Goal: Information Seeking & Learning: Learn about a topic

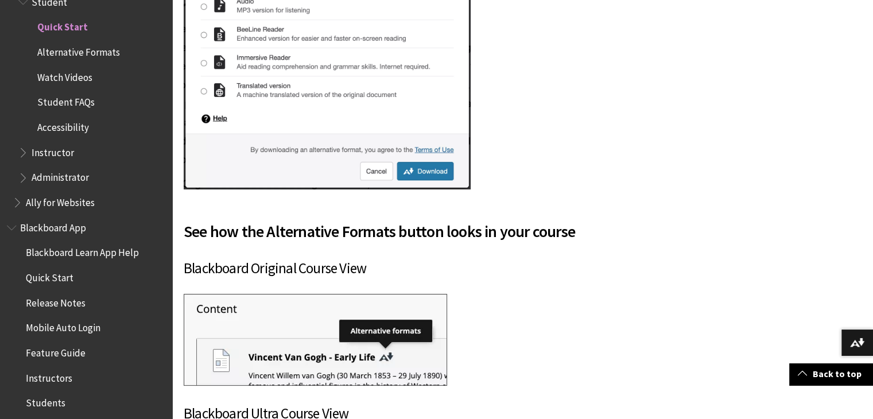
scroll to position [737, 0]
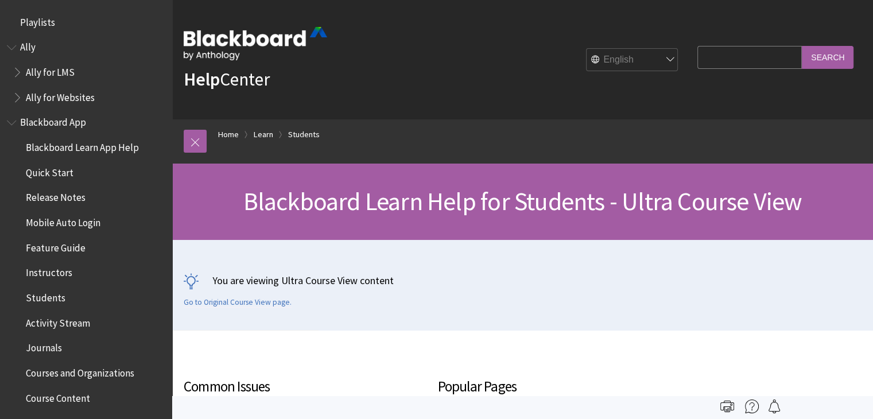
scroll to position [1331, 0]
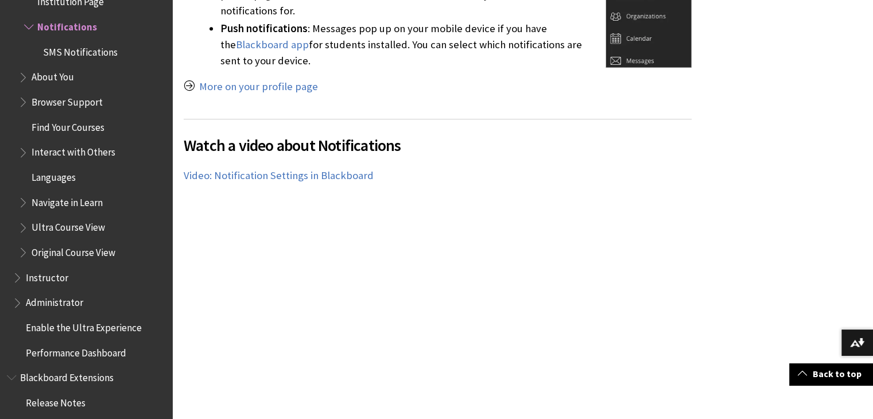
scroll to position [544, 0]
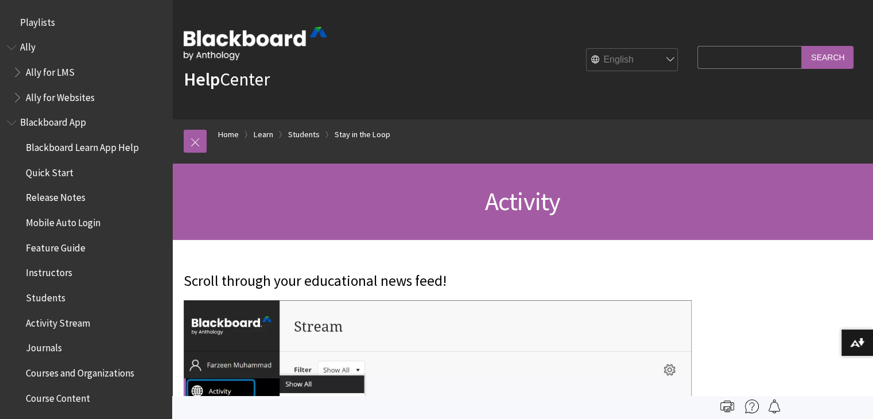
scroll to position [1180, 0]
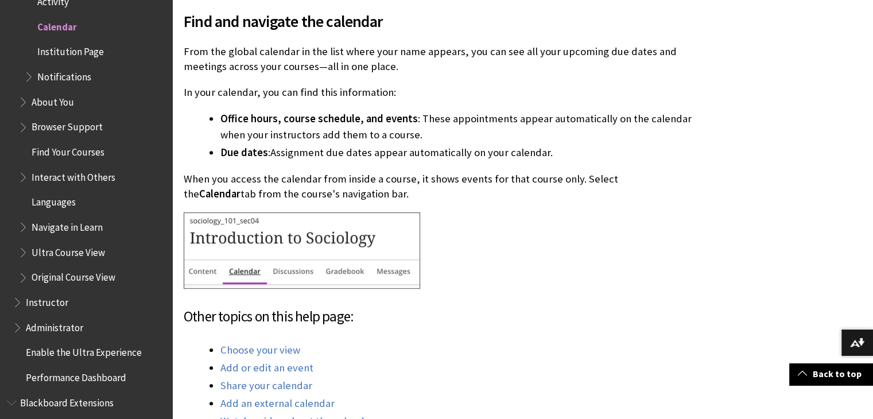
scroll to position [579, 0]
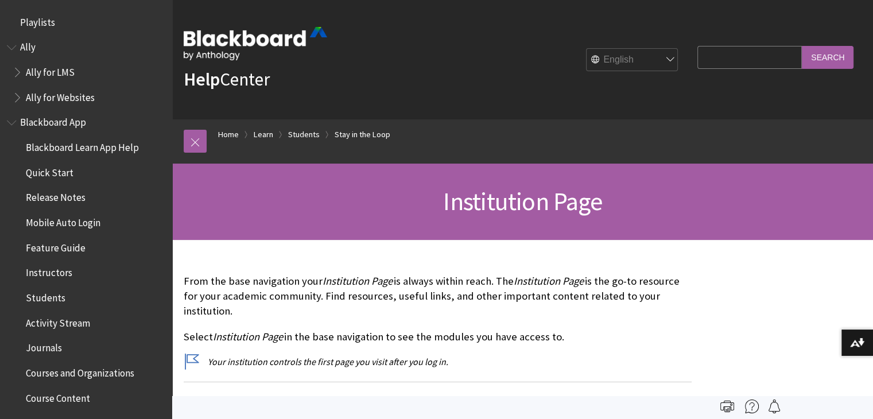
scroll to position [1230, 0]
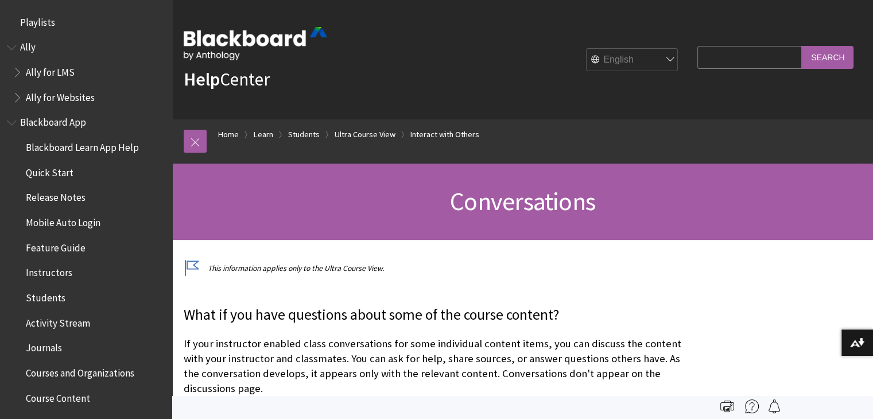
scroll to position [1539, 0]
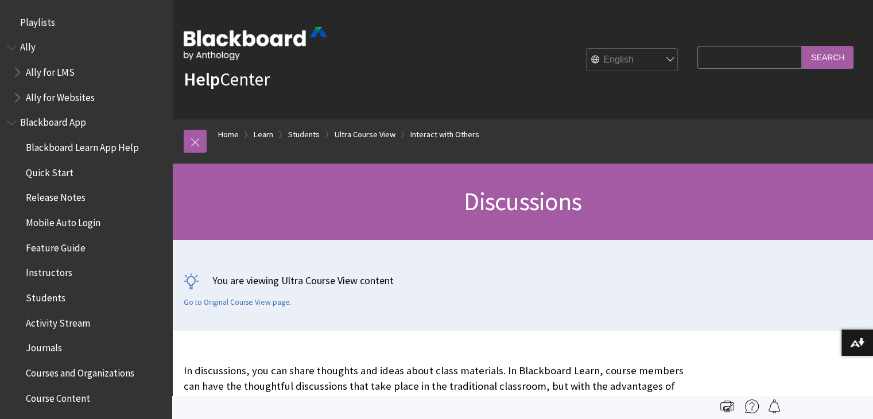
scroll to position [1564, 0]
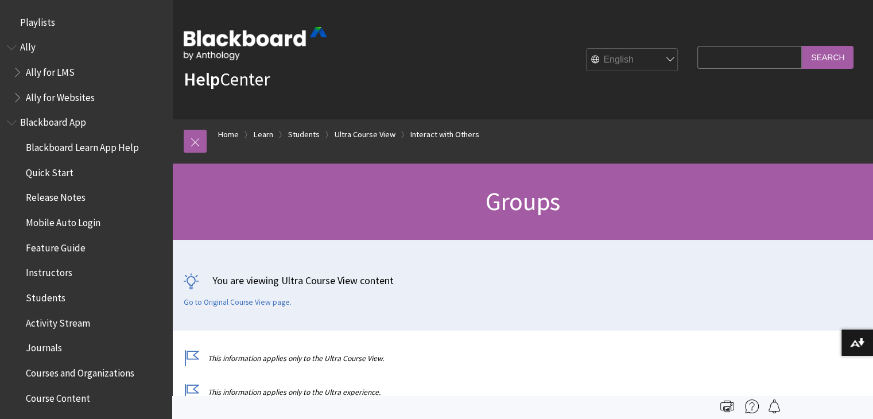
scroll to position [1639, 0]
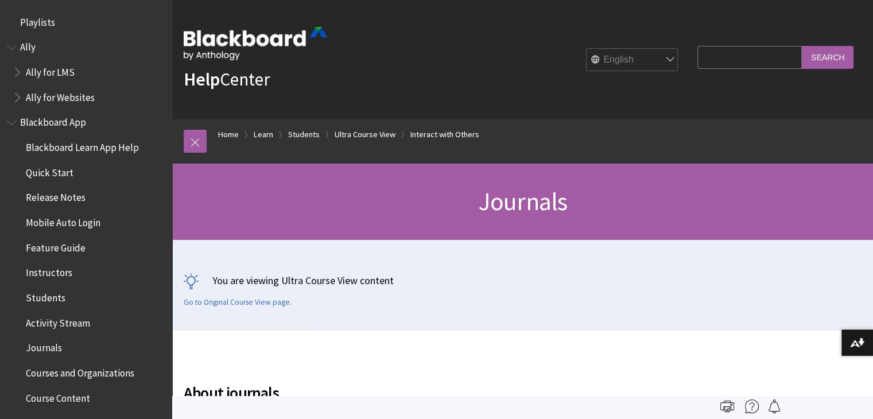
scroll to position [1664, 0]
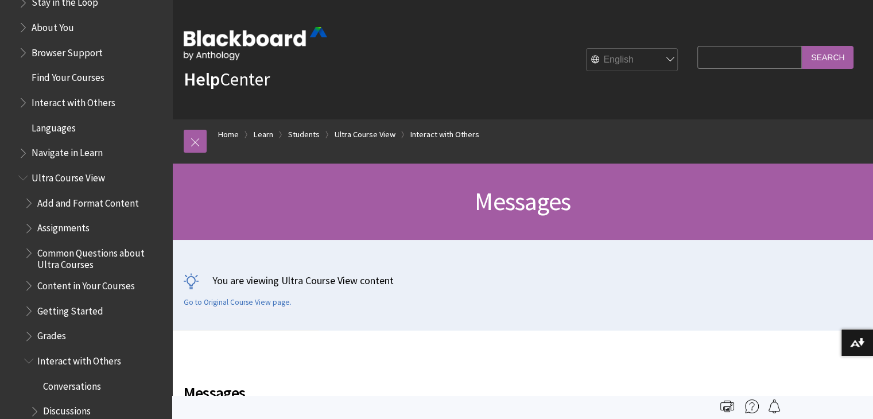
scroll to position [1178, 0]
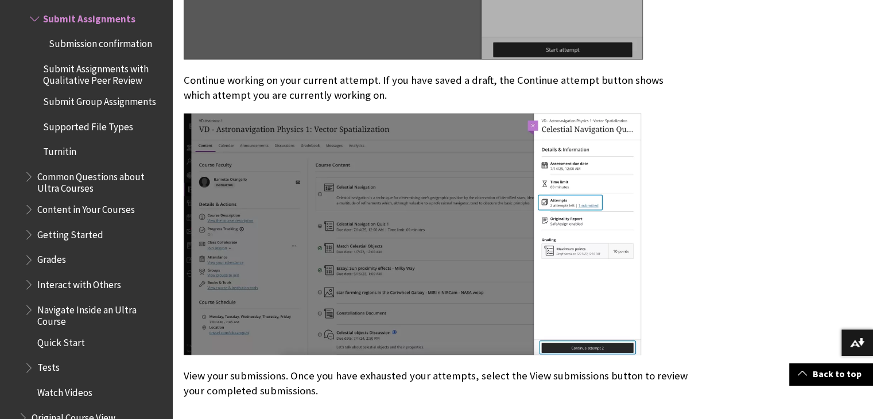
scroll to position [2316, 0]
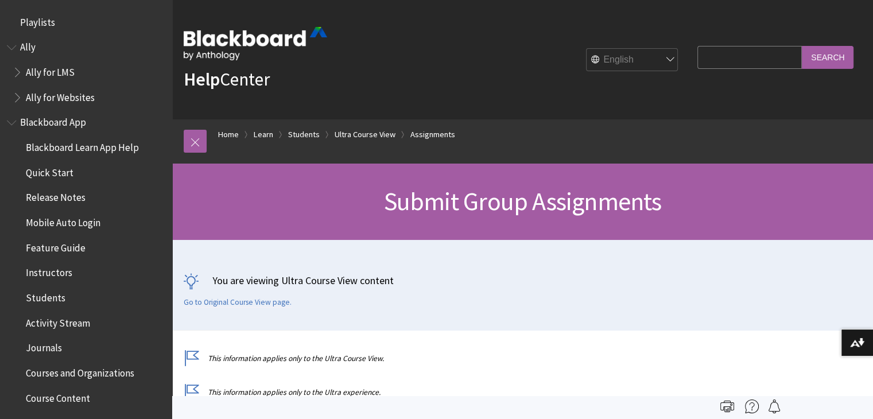
scroll to position [1641, 0]
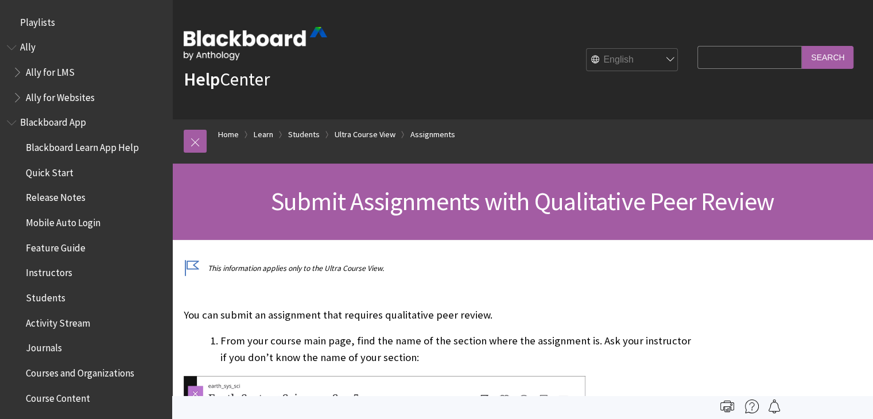
scroll to position [1608, 0]
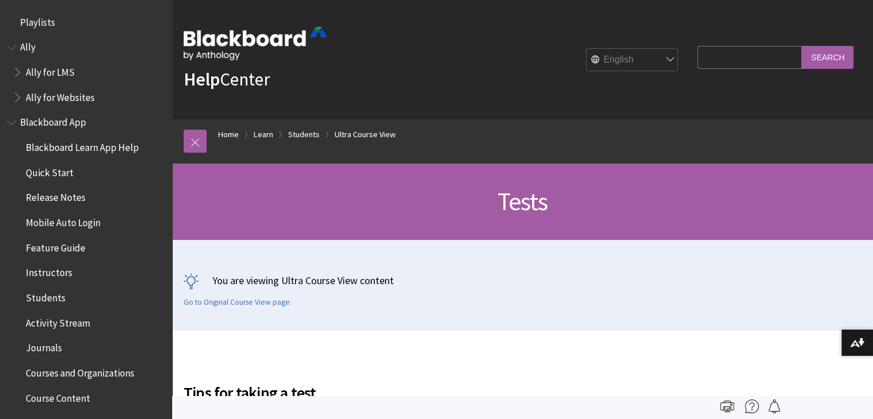
scroll to position [1597, 0]
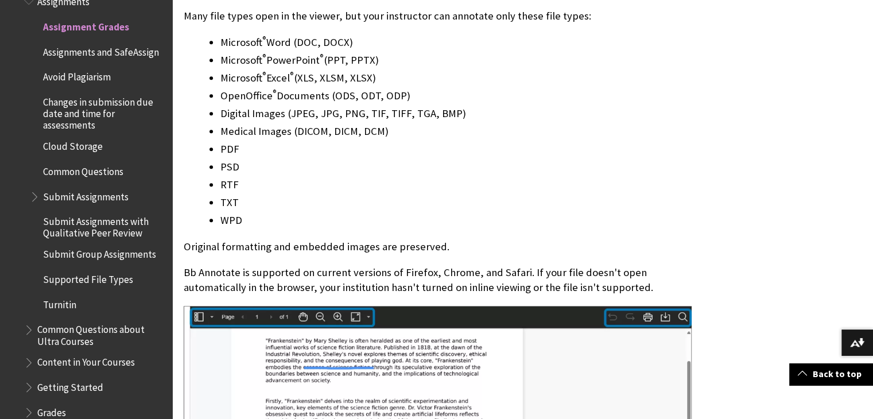
scroll to position [1406, 0]
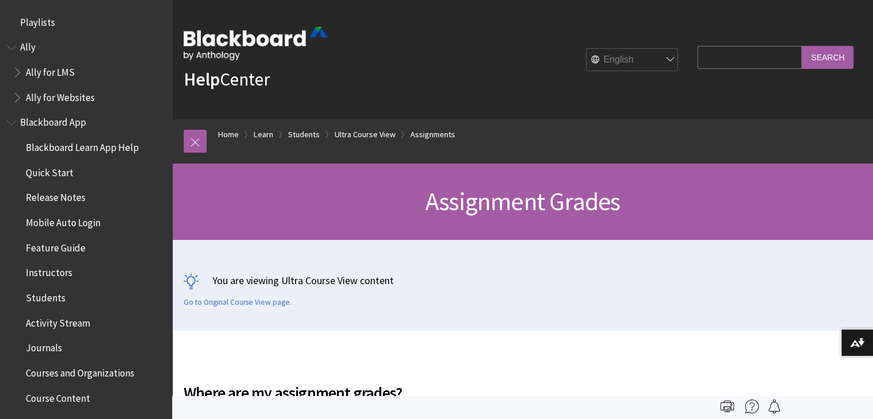
scroll to position [1406, 0]
